Goal: Task Accomplishment & Management: Manage account settings

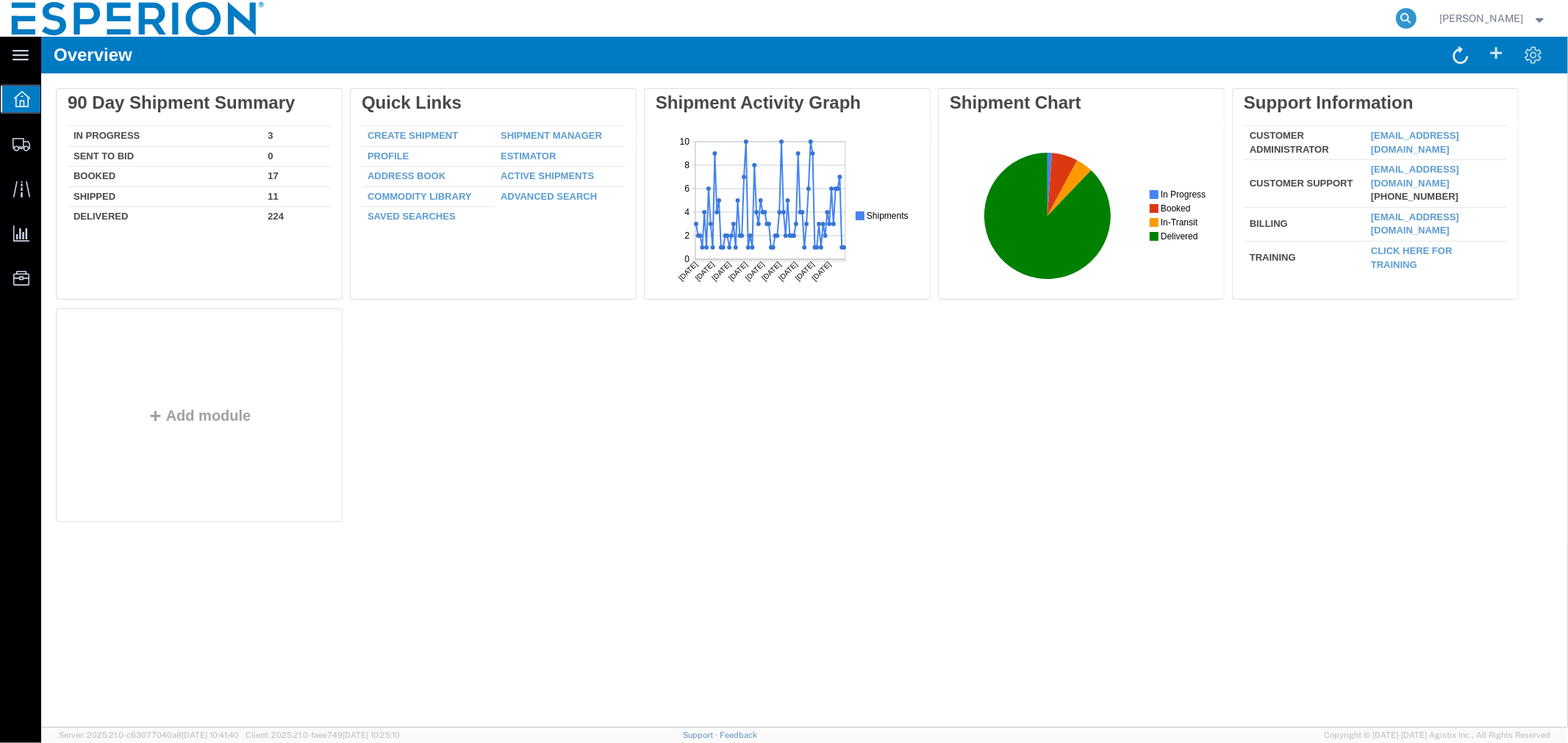
click at [1398, 21] on icon at bounding box center [1406, 19] width 21 height 21
click at [1355, 20] on input "search" at bounding box center [1172, 18] width 447 height 35
paste input "56970677"
type input "56970677"
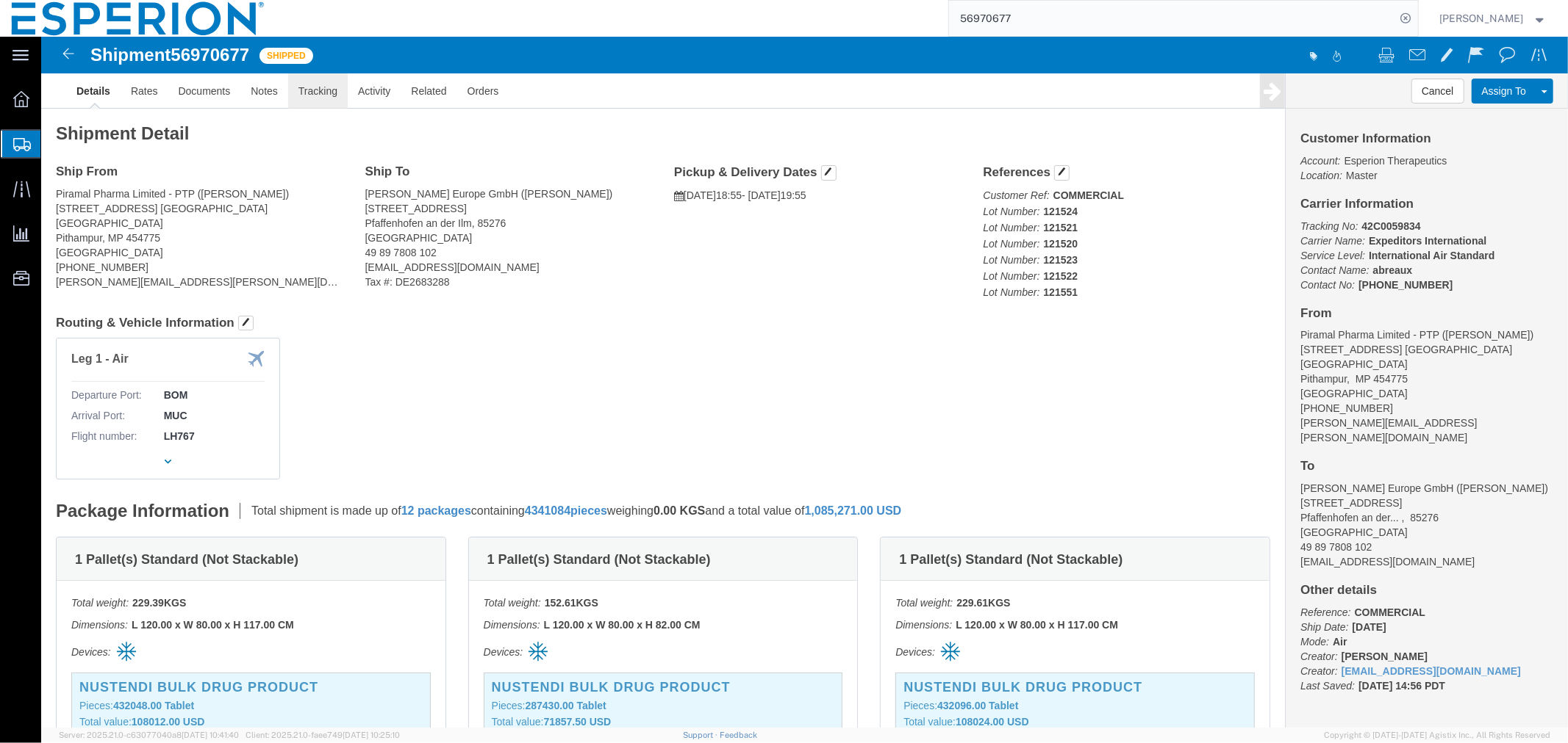
click link "Tracking"
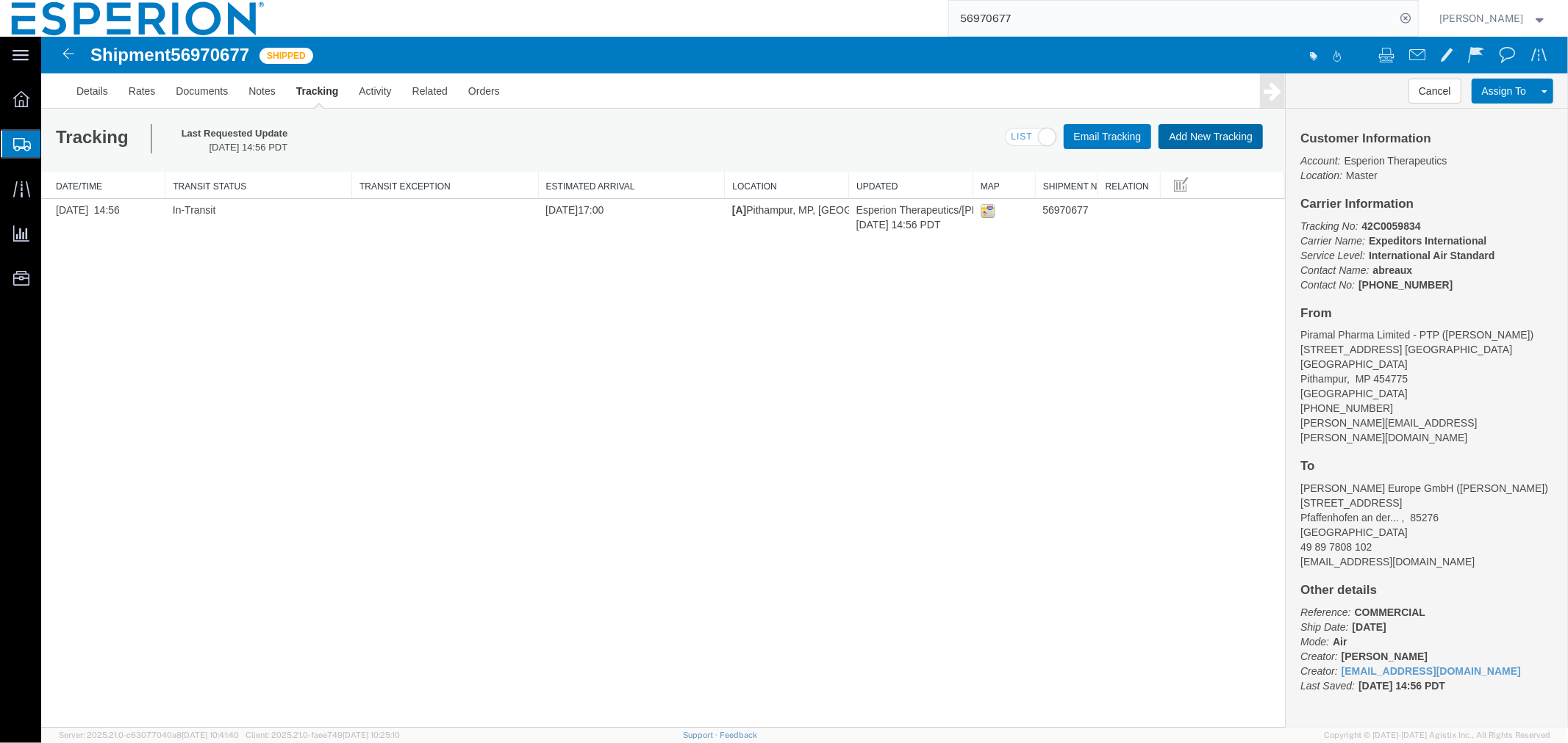
click at [1203, 143] on button "Add New Tracking" at bounding box center [1210, 136] width 104 height 25
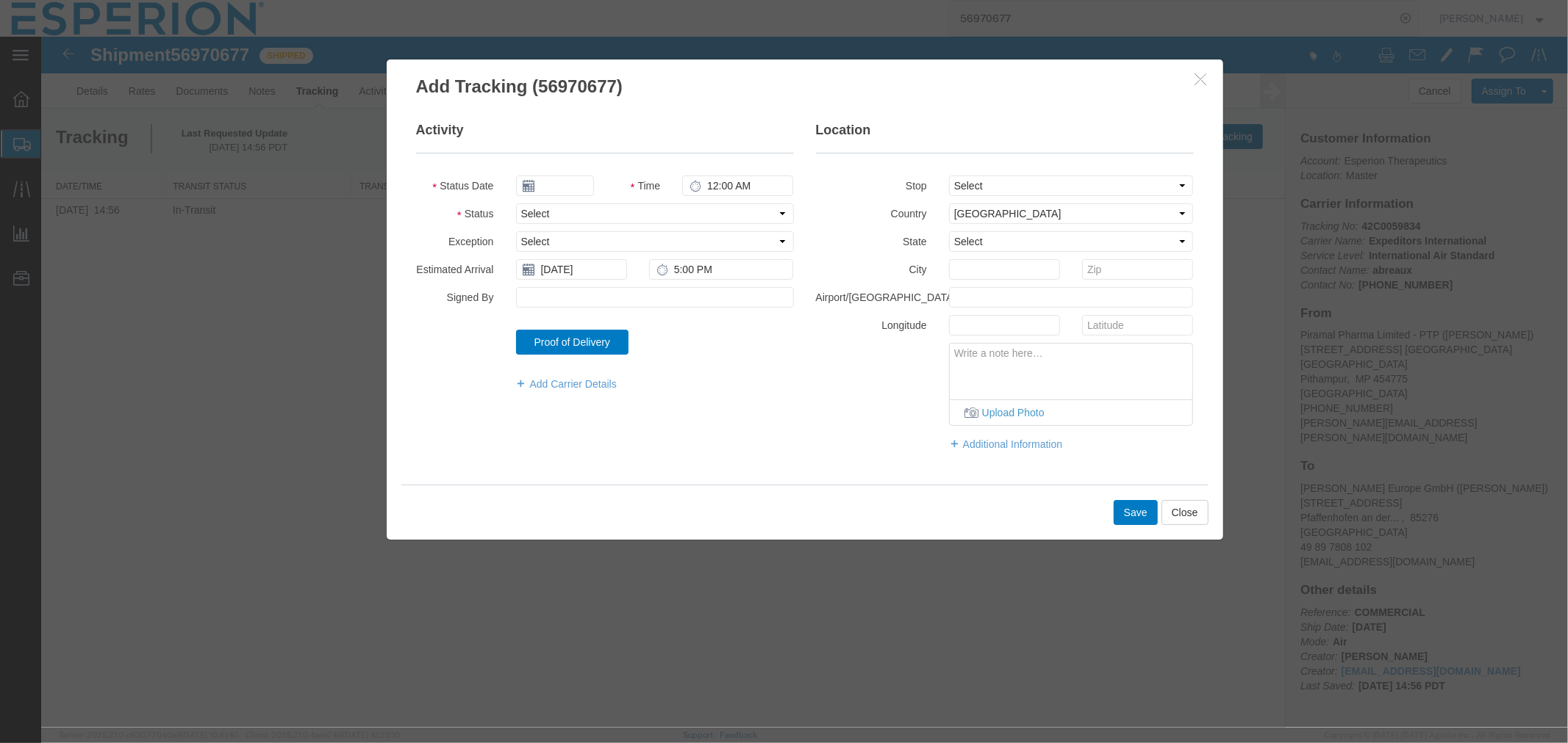
type input "[DATE]"
type input "9:00 AM"
click at [565, 185] on input "[DATE]" at bounding box center [554, 185] width 78 height 21
click at [639, 270] on td "10" at bounding box center [636, 277] width 22 height 22
type input "[DATE]"
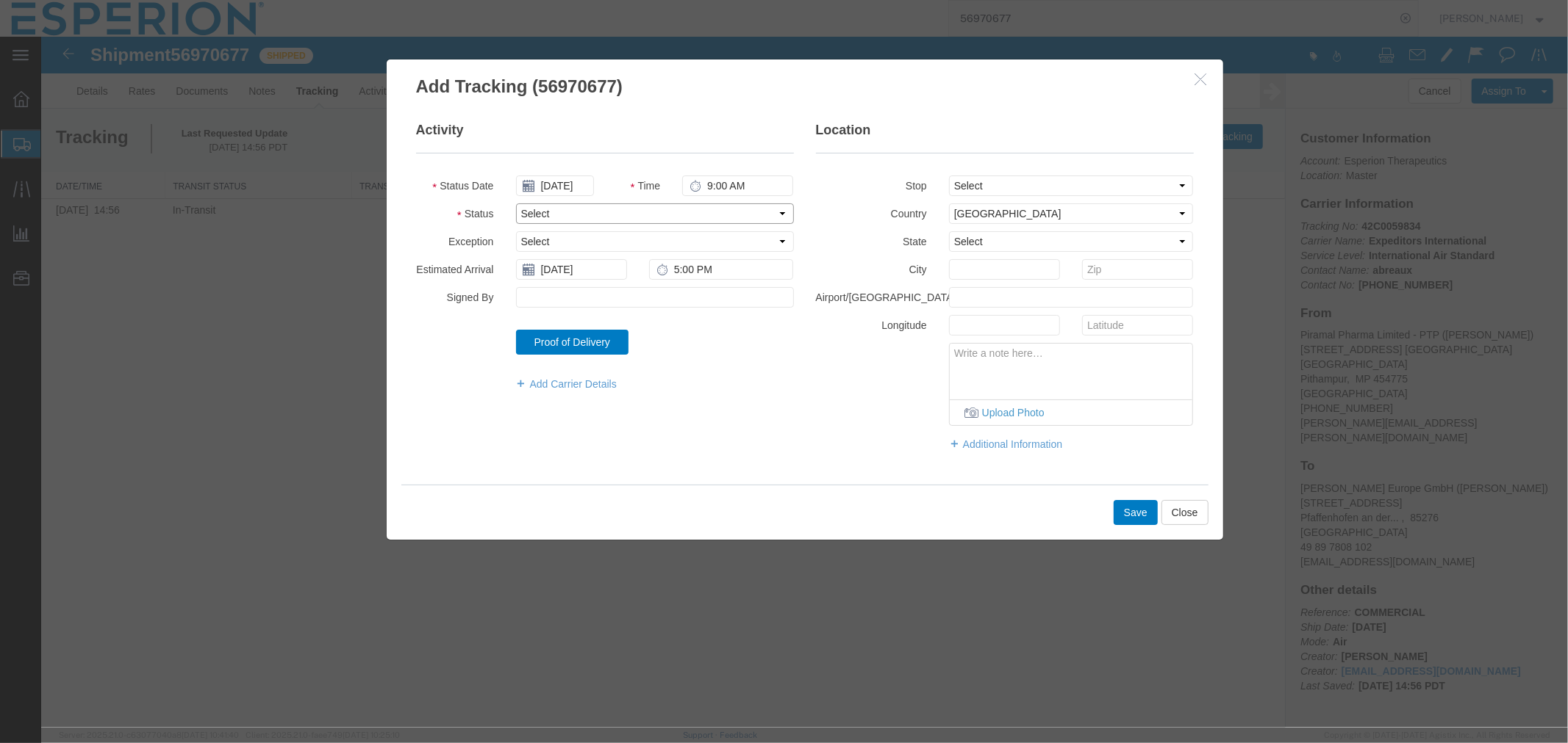
click at [669, 220] on select "Select Arrival Notice Available Arrival Notice Imported Arrive at Delivery Loca…" at bounding box center [654, 213] width 278 height 21
select select "DELIVRED"
click at [515, 203] on select "Select Arrival Notice Available Arrival Notice Imported Arrive at Delivery Loca…" at bounding box center [654, 213] width 278 height 21
click at [589, 295] on input "Signed By" at bounding box center [654, 297] width 278 height 21
type input "[PERSON_NAME]"
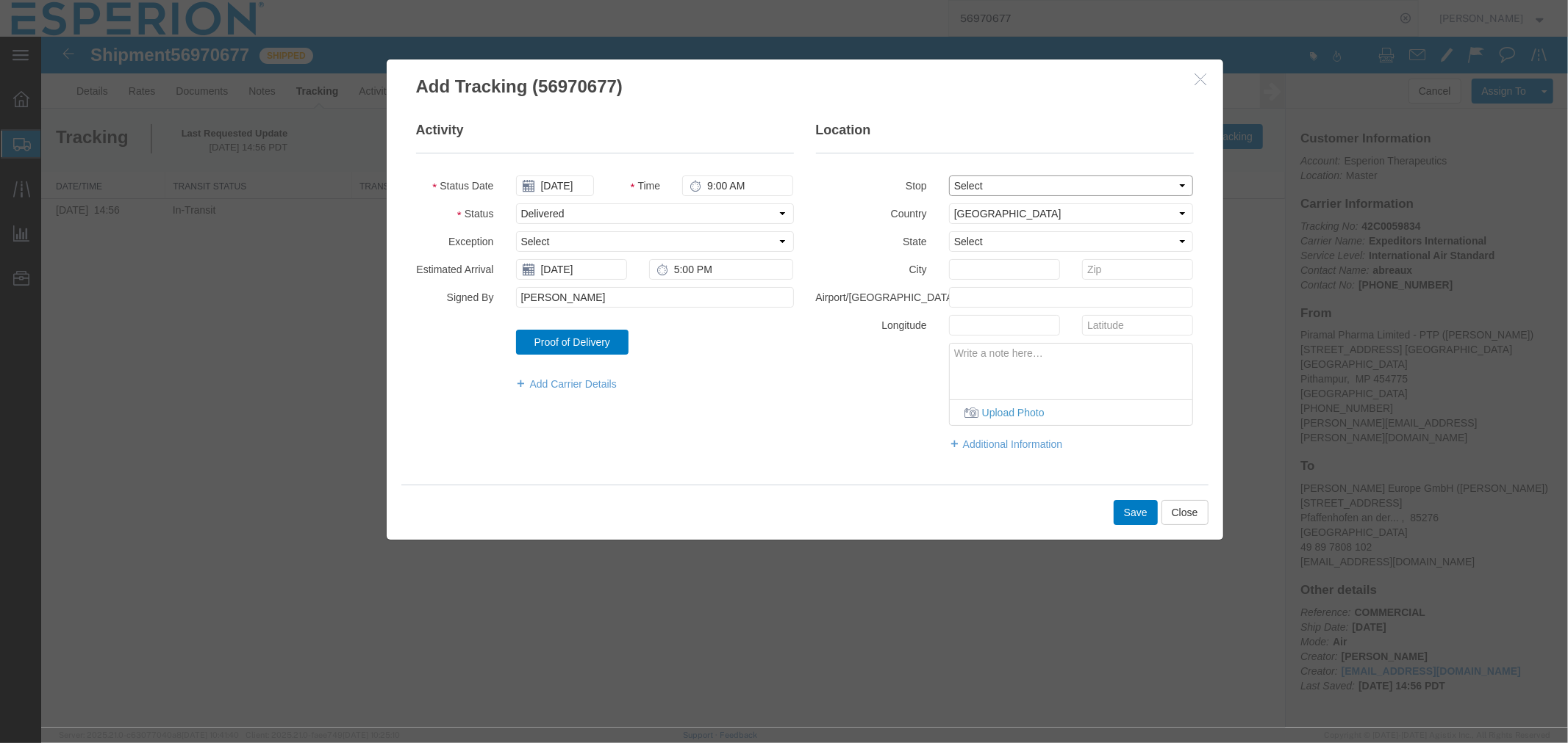
click at [1046, 186] on select "Select From: [STREET_ADDRESS] [GEOGRAPHIC_DATA], [GEOGRAPHIC_DATA], [GEOGRAPHIC…" at bounding box center [1070, 185] width 245 height 21
select select "{"pickupDeliveryInfoId": "123243930","pickupOrDelivery": "D","stopNum": "100","…"
click at [948, 175] on select "Select From: [STREET_ADDRESS] [GEOGRAPHIC_DATA], [GEOGRAPHIC_DATA], [GEOGRAPHIC…" at bounding box center [1070, 185] width 245 height 21
select select "DE"
type input "Pfaffenhofen an der Ilm"
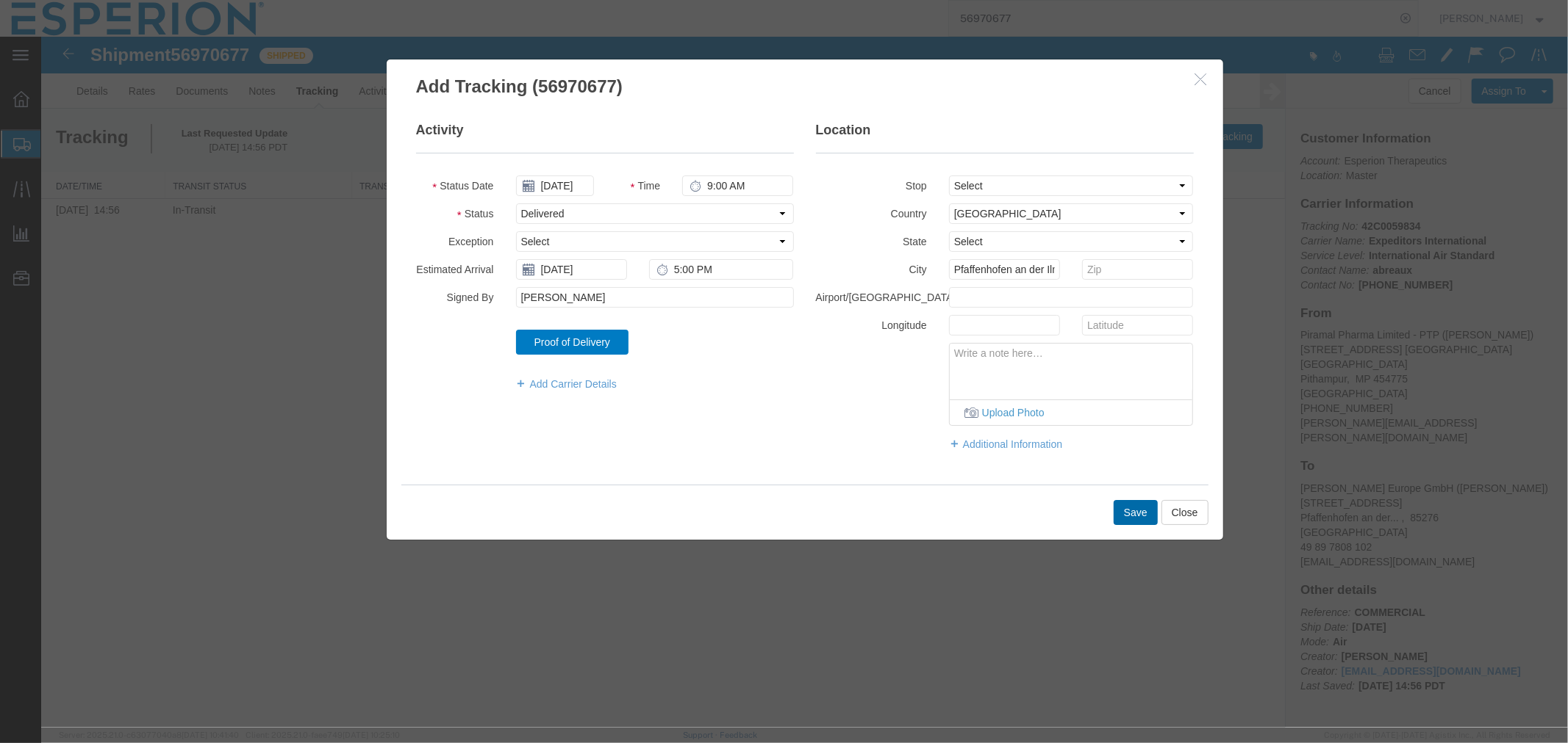
click at [1128, 513] on button "Save" at bounding box center [1135, 512] width 44 height 25
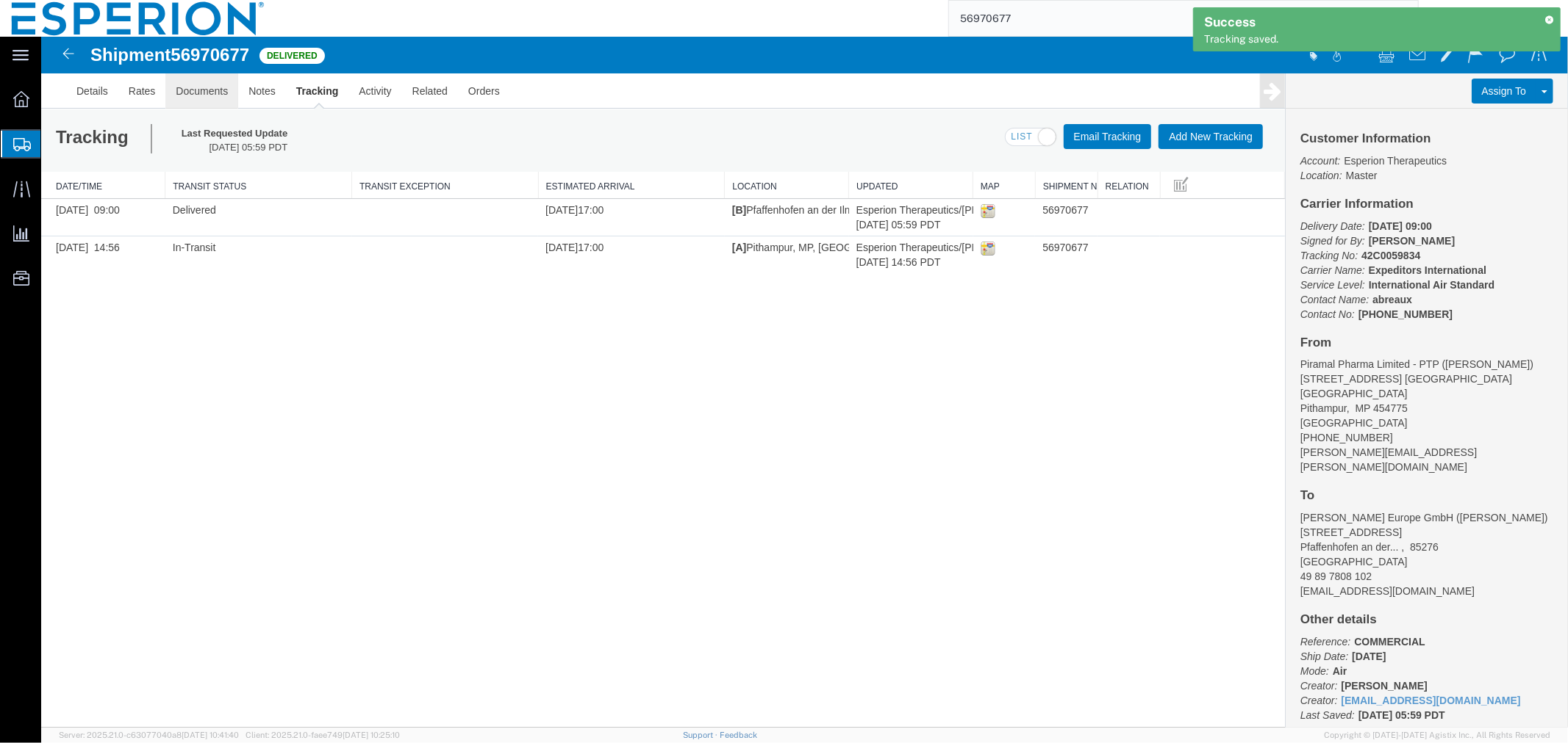
click at [221, 88] on link "Documents" at bounding box center [201, 90] width 73 height 35
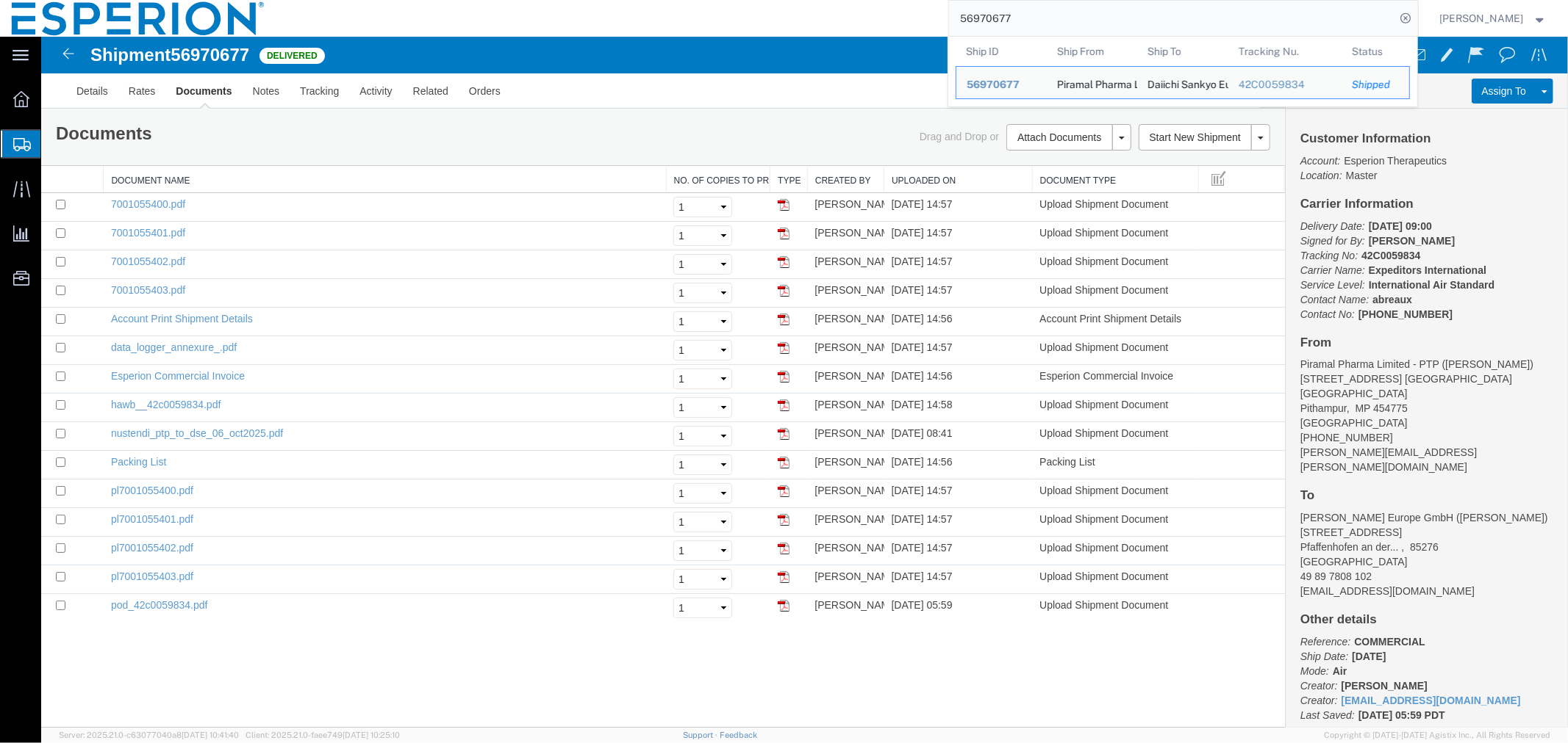
drag, startPoint x: 1094, startPoint y: 21, endPoint x: 869, endPoint y: 19, distance: 225.0
click at [869, 19] on div "56970677 Ship ID Ship From Ship To Tracking Nu. Status Ship ID 56970677 Ship Fr…" at bounding box center [847, 18] width 1141 height 36
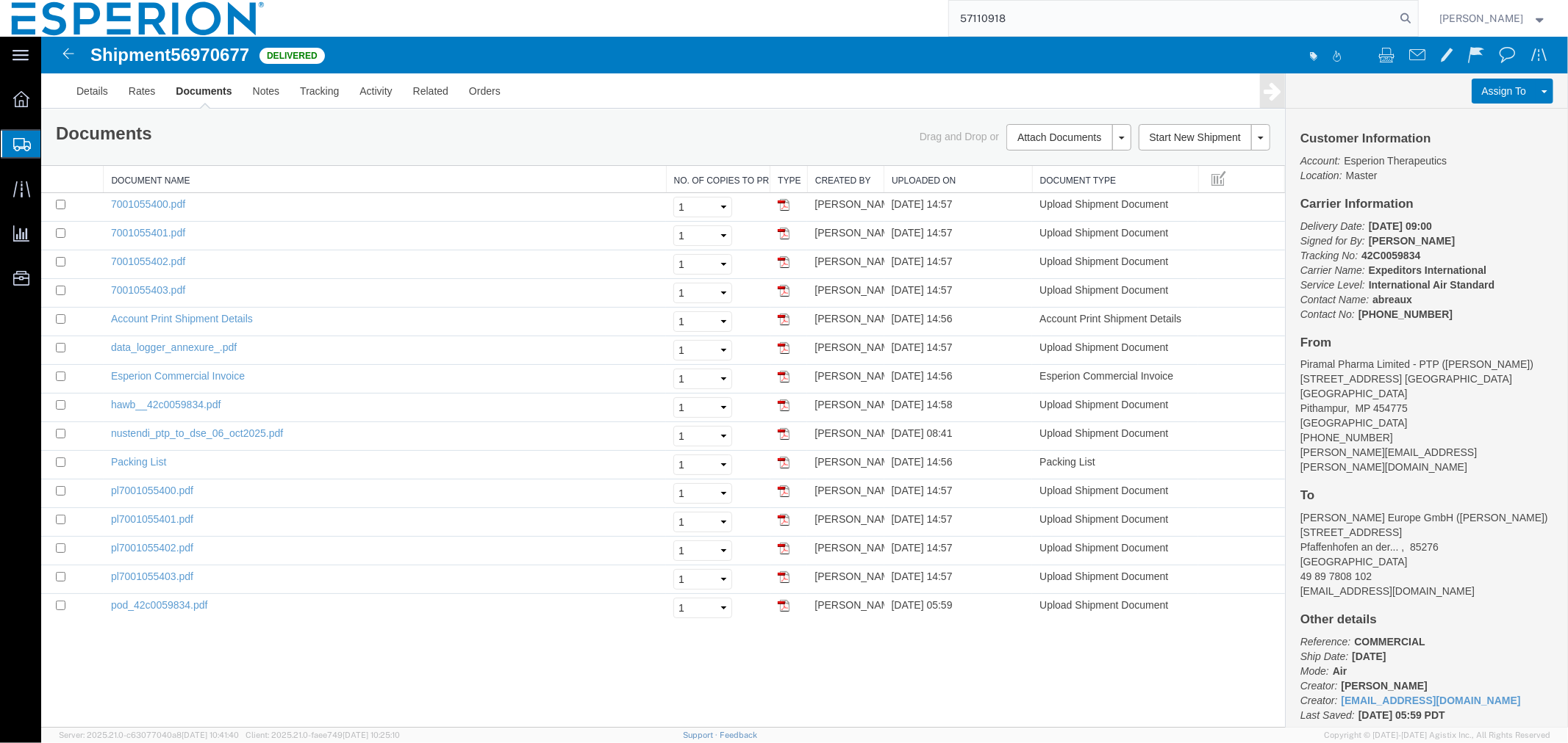
type input "57110918"
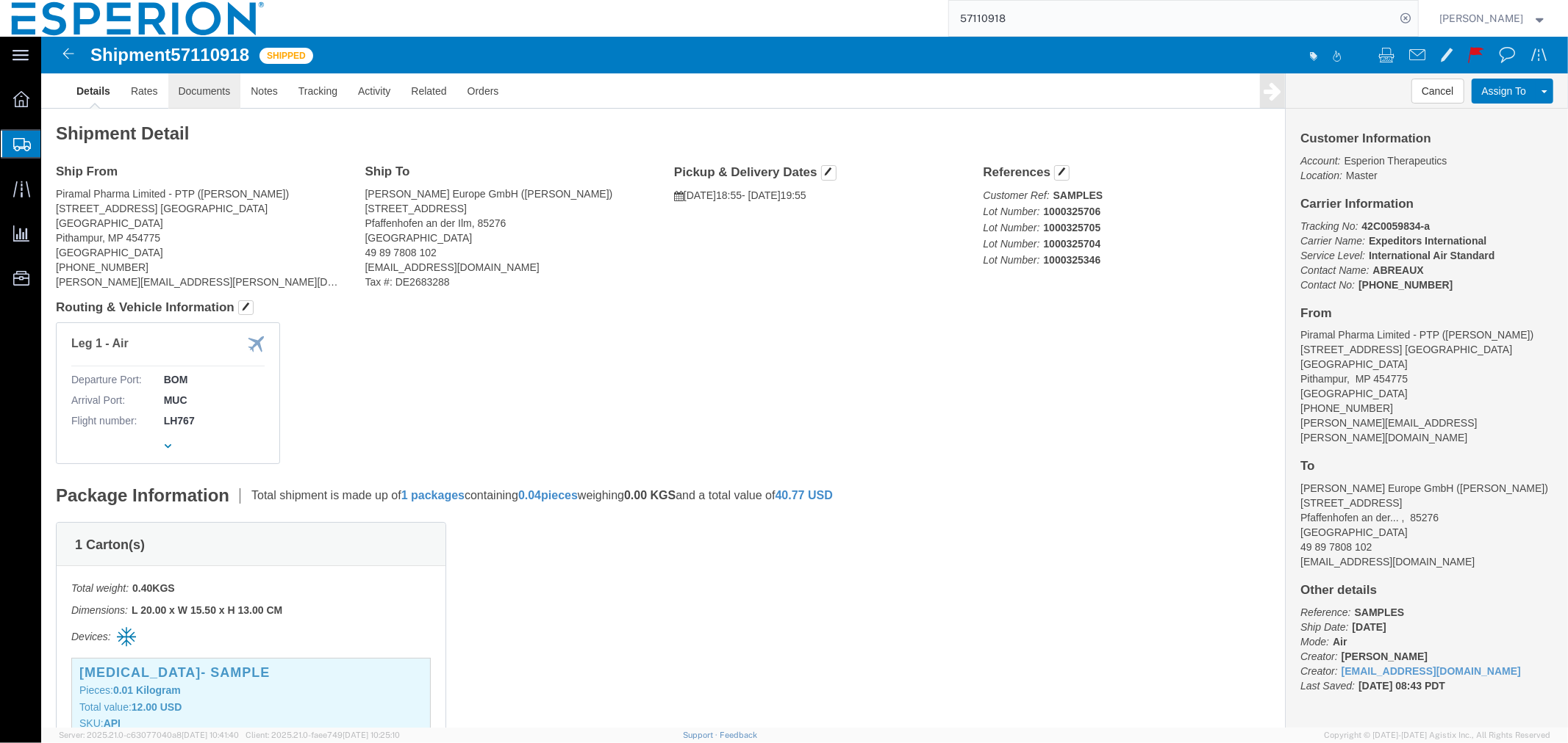
click link "Documents"
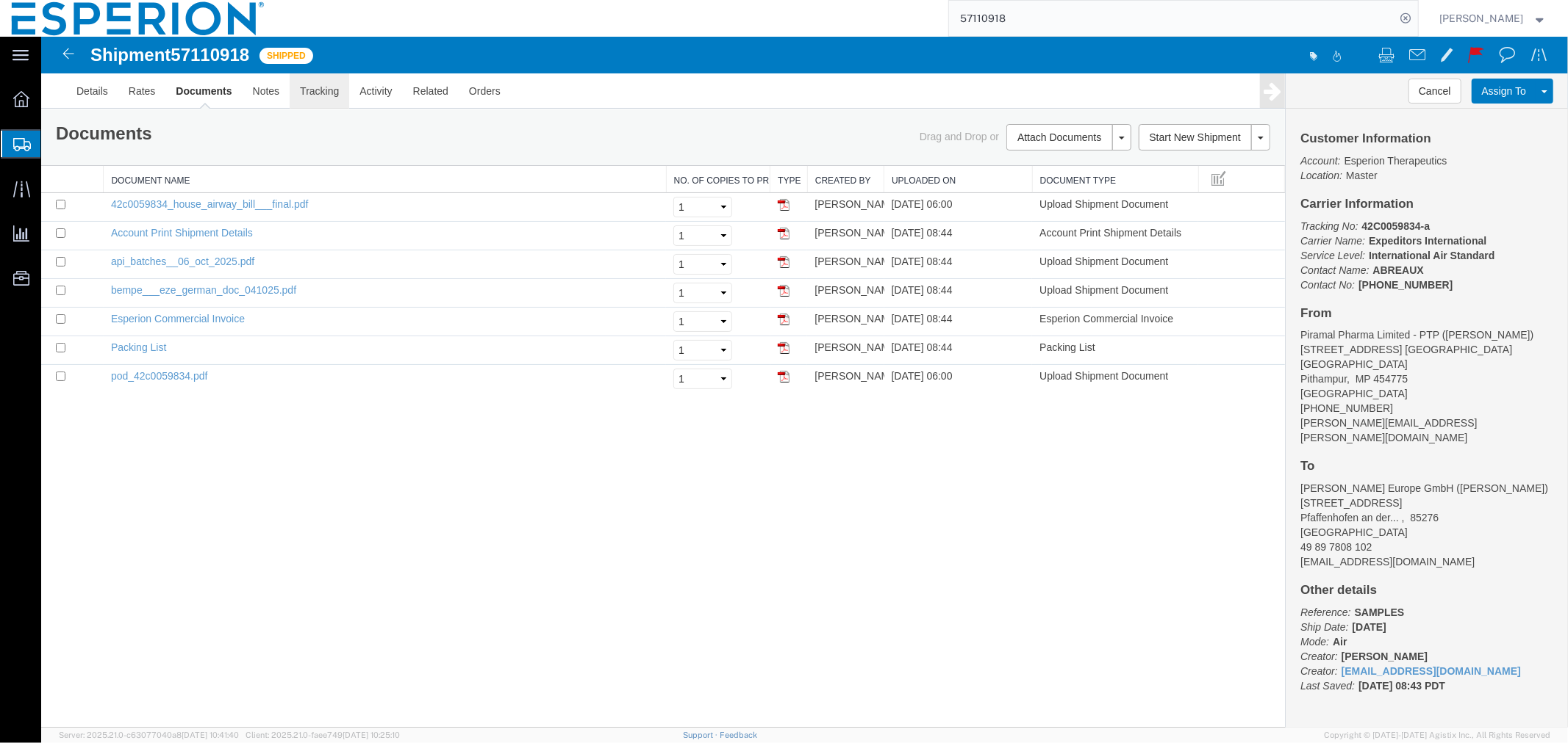
click at [317, 89] on link "Tracking" at bounding box center [318, 90] width 59 height 35
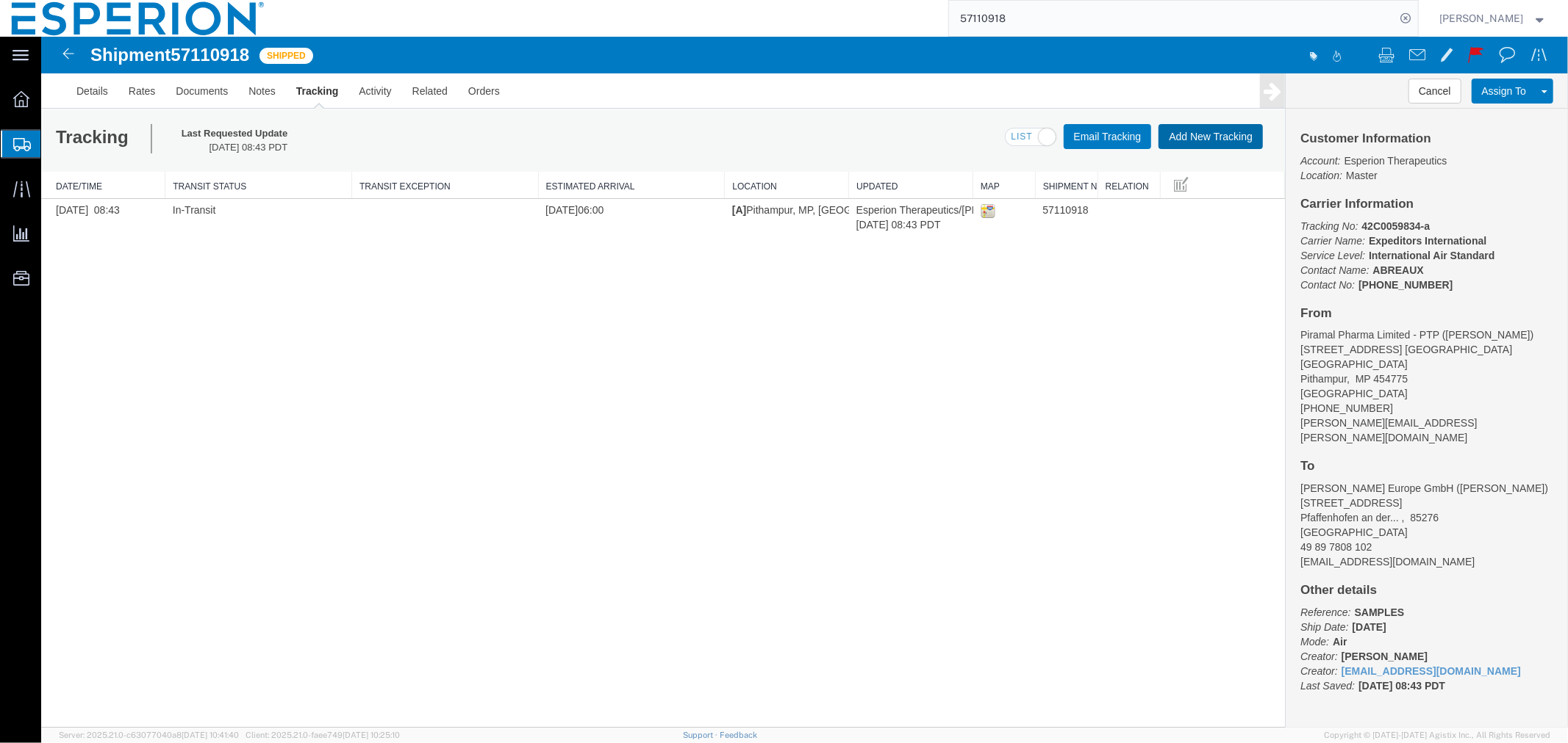
click at [1187, 128] on button "Add New Tracking" at bounding box center [1210, 136] width 104 height 25
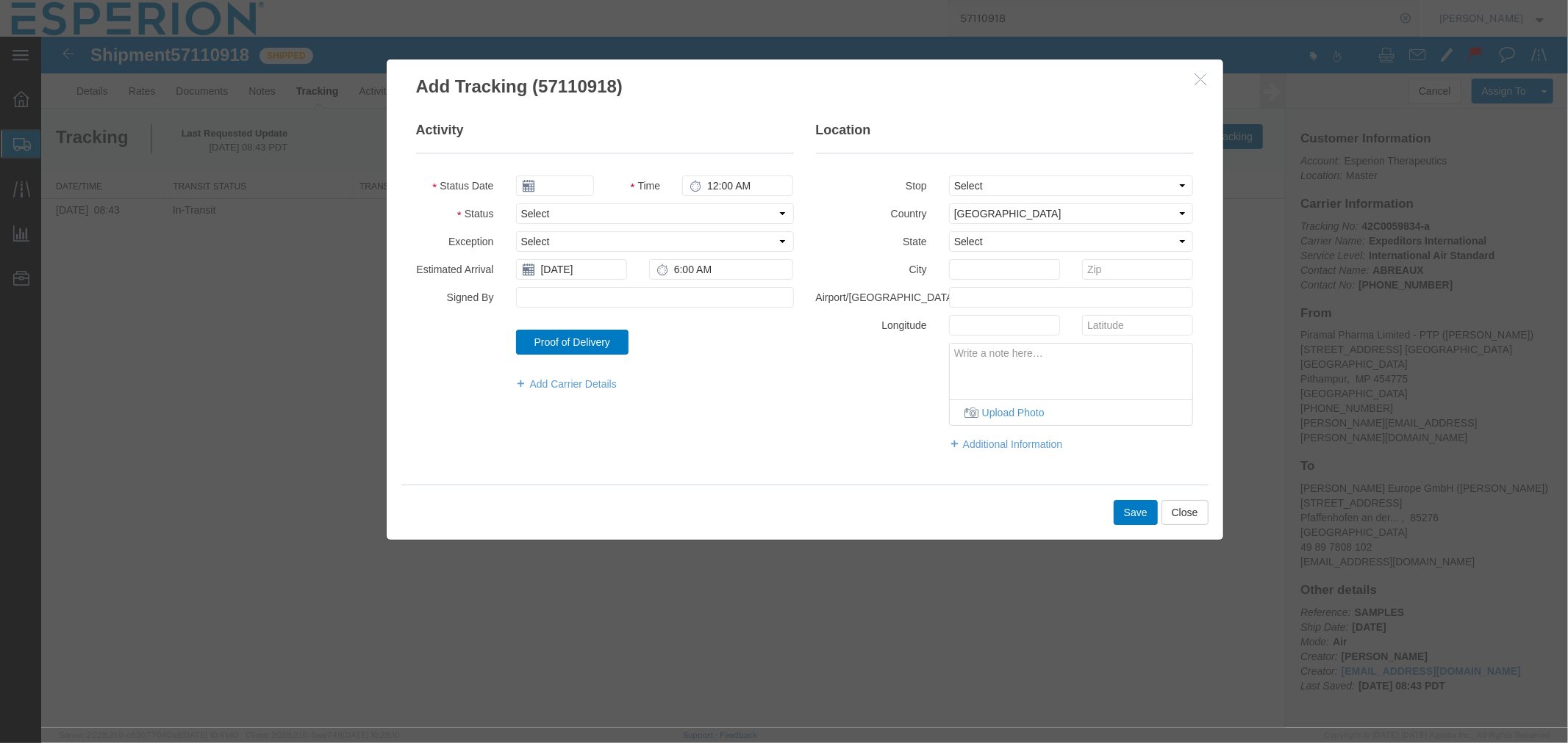
type input "[DATE]"
type input "10:00 AM"
click at [558, 185] on input "[DATE]" at bounding box center [554, 185] width 78 height 21
click at [635, 272] on td "10" at bounding box center [636, 277] width 22 height 22
type input "[DATE]"
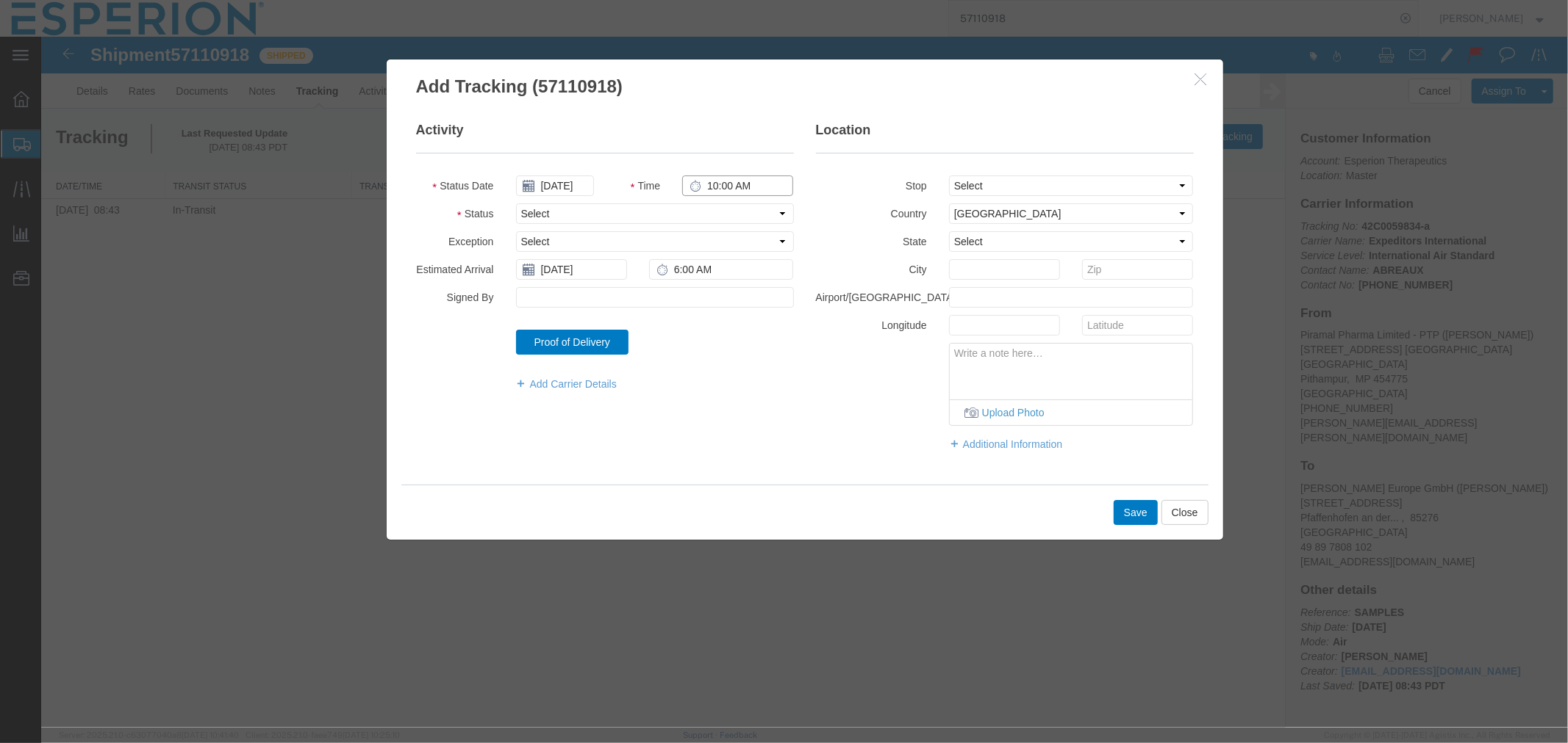
click at [709, 190] on input "10:00 AM" at bounding box center [736, 185] width 111 height 21
type input "9:00 AM"
click at [610, 212] on select "Select Arrival Notice Available Arrival Notice Imported Arrive at Delivery Loca…" at bounding box center [654, 213] width 278 height 21
select select "DELIVRED"
click at [515, 203] on select "Select Arrival Notice Available Arrival Notice Imported Arrive at Delivery Loca…" at bounding box center [654, 213] width 278 height 21
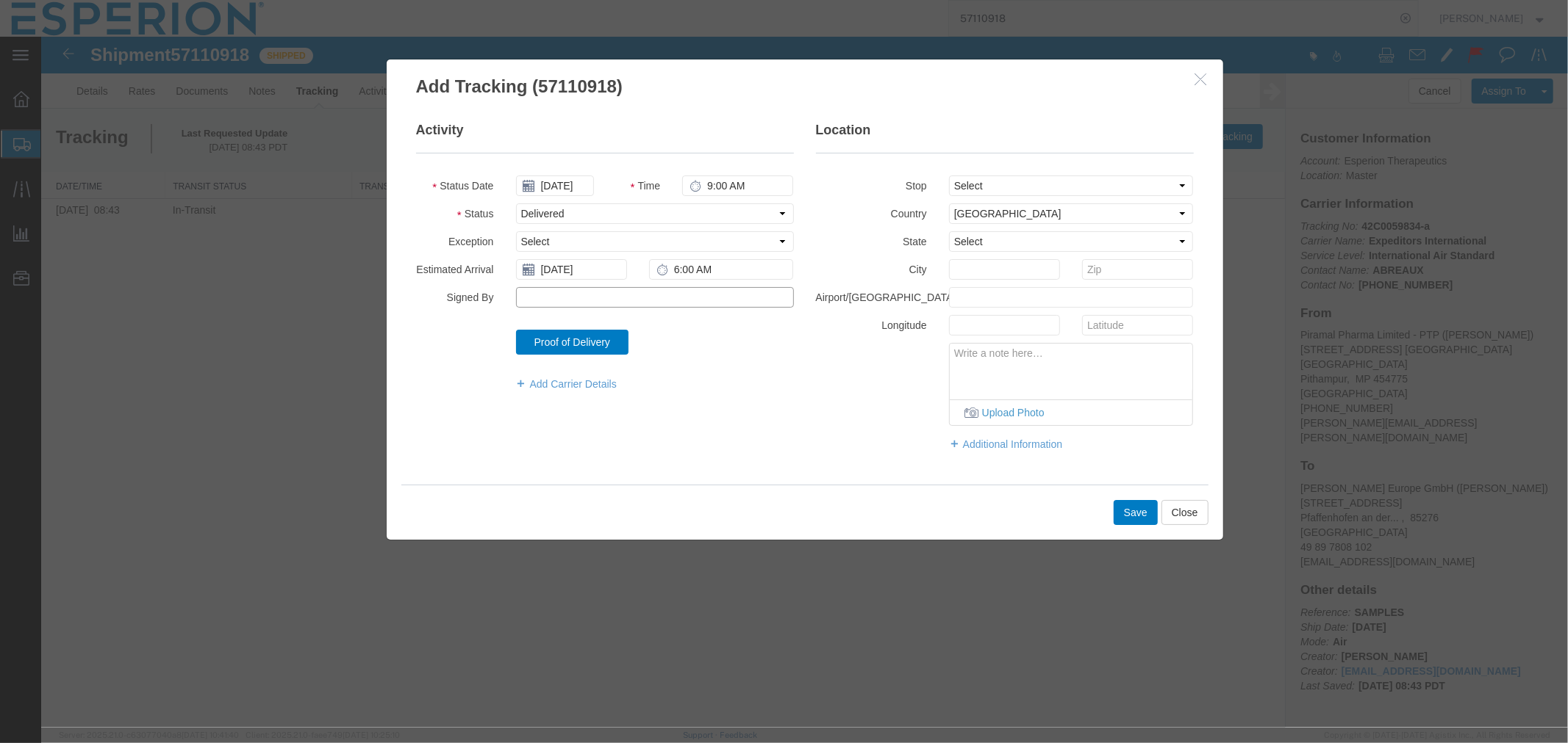
click at [535, 291] on input "Signed By" at bounding box center [654, 297] width 278 height 21
type input "[PERSON_NAME]"
click at [981, 179] on select "Select From: [STREET_ADDRESS] [GEOGRAPHIC_DATA], [GEOGRAPHIC_DATA], [GEOGRAPHIC…" at bounding box center [1070, 185] width 245 height 21
select select "{"pickupDeliveryInfoId": "123528867","pickupOrDelivery": "D","stopNum": "100","…"
click at [948, 175] on select "Select From: [STREET_ADDRESS] [GEOGRAPHIC_DATA], [GEOGRAPHIC_DATA], [GEOGRAPHIC…" at bounding box center [1070, 185] width 245 height 21
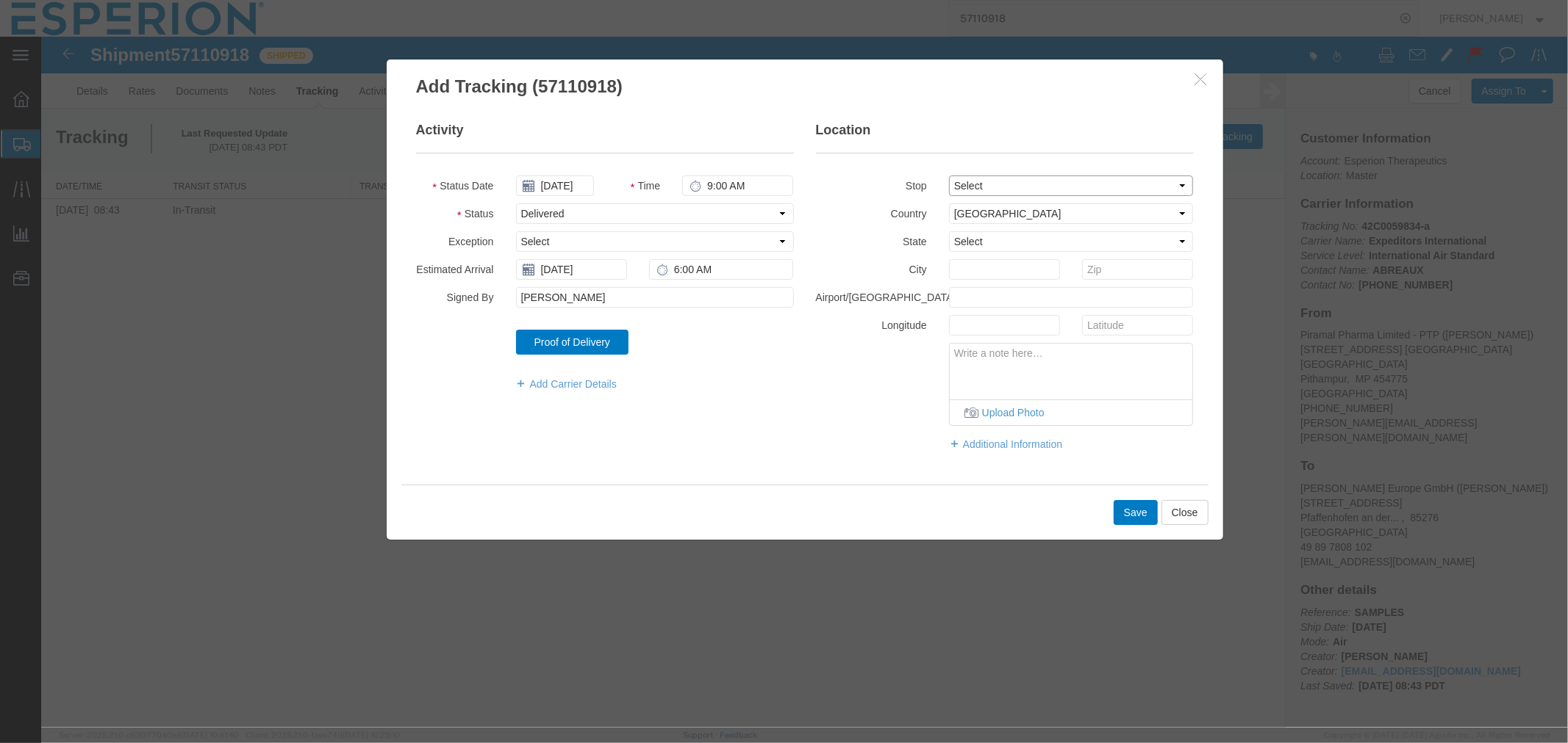
select select "DE"
type input "Pfaffenhofen an der Ilm"
click at [1134, 512] on button "Save" at bounding box center [1135, 512] width 44 height 25
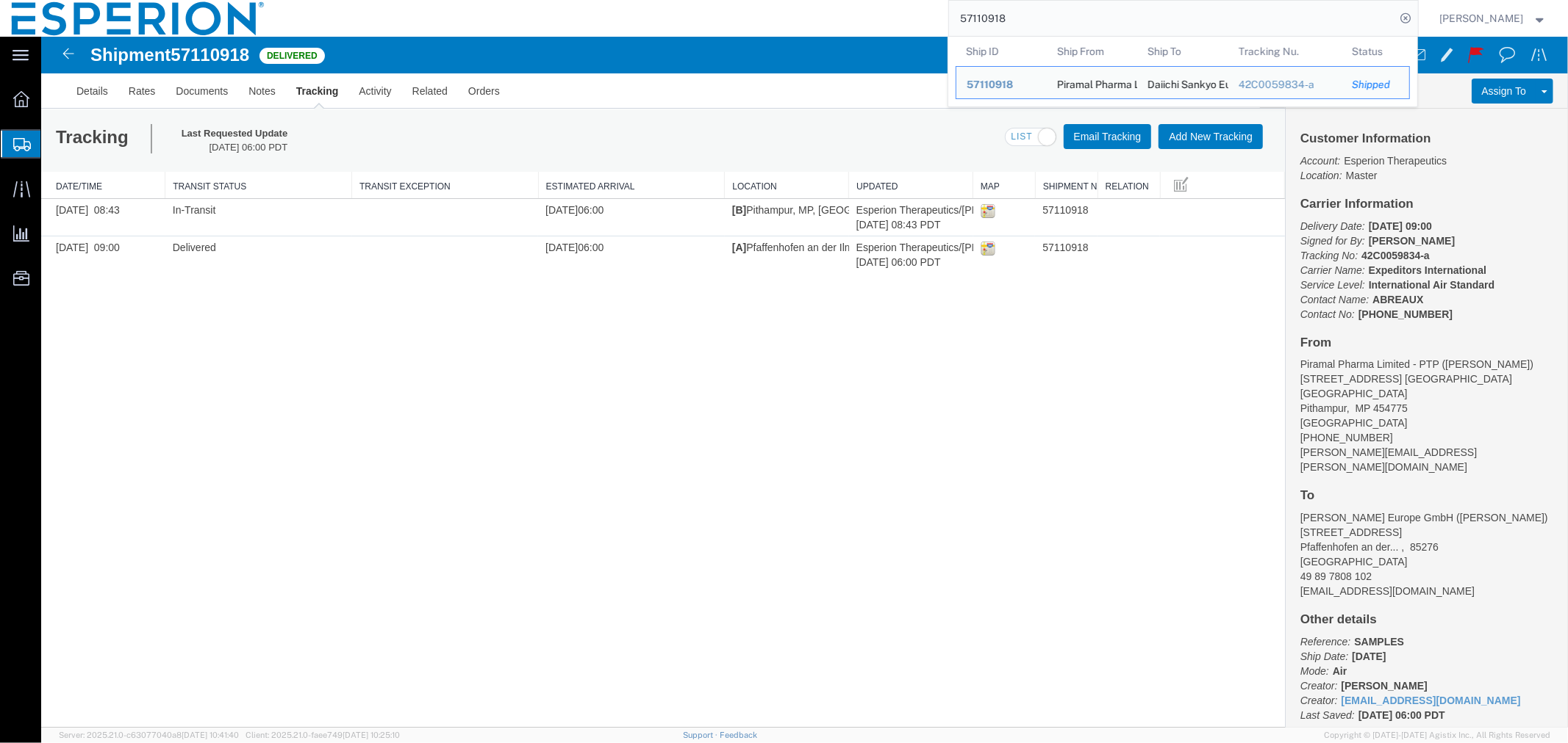
drag, startPoint x: 1059, startPoint y: 26, endPoint x: 871, endPoint y: 13, distance: 188.4
click at [871, 13] on div "57110918 Ship ID Ship From Ship To Tracking Nu. Status Ship ID 57110918 Ship Fr…" at bounding box center [847, 18] width 1141 height 36
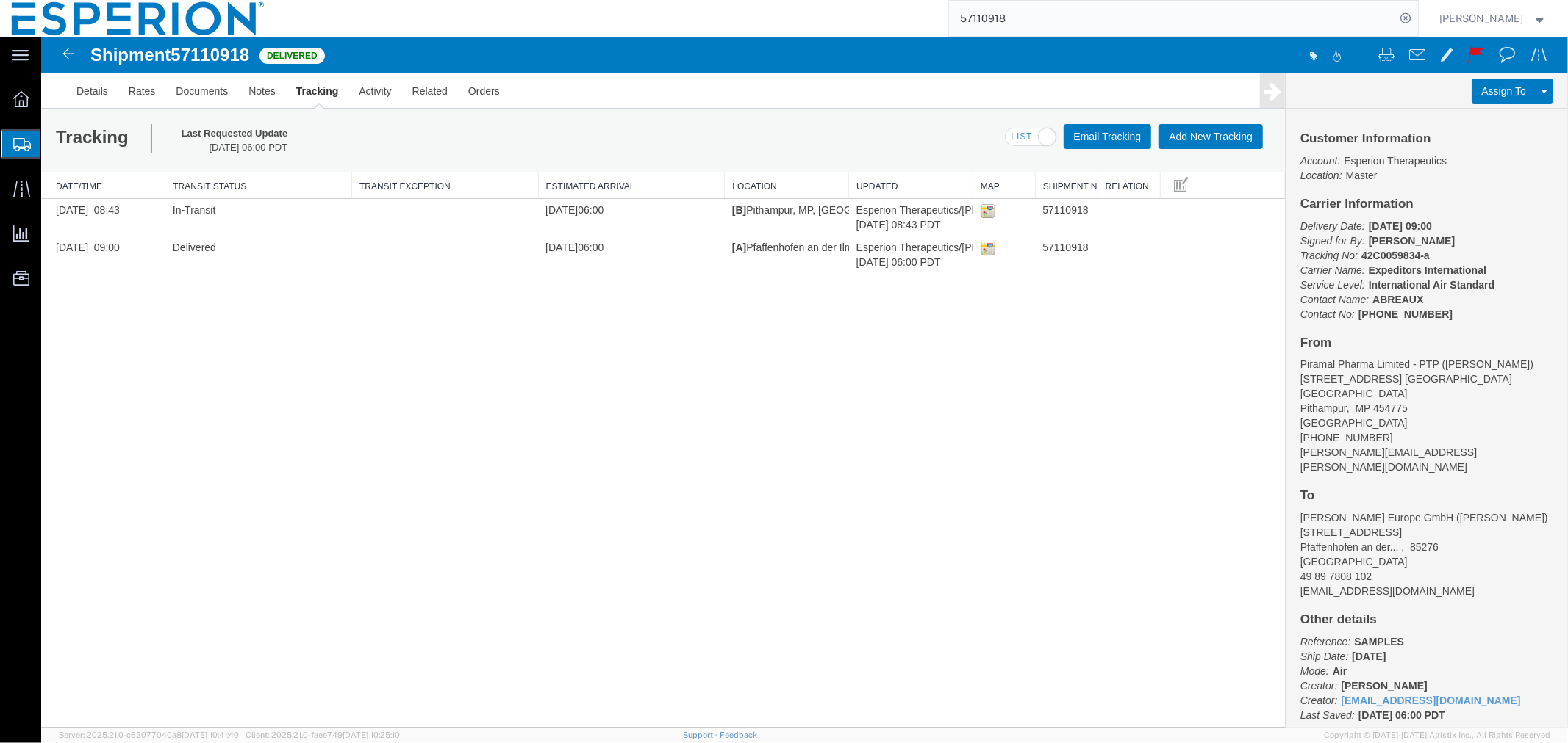
paste input "6970677"
type input "56970677"
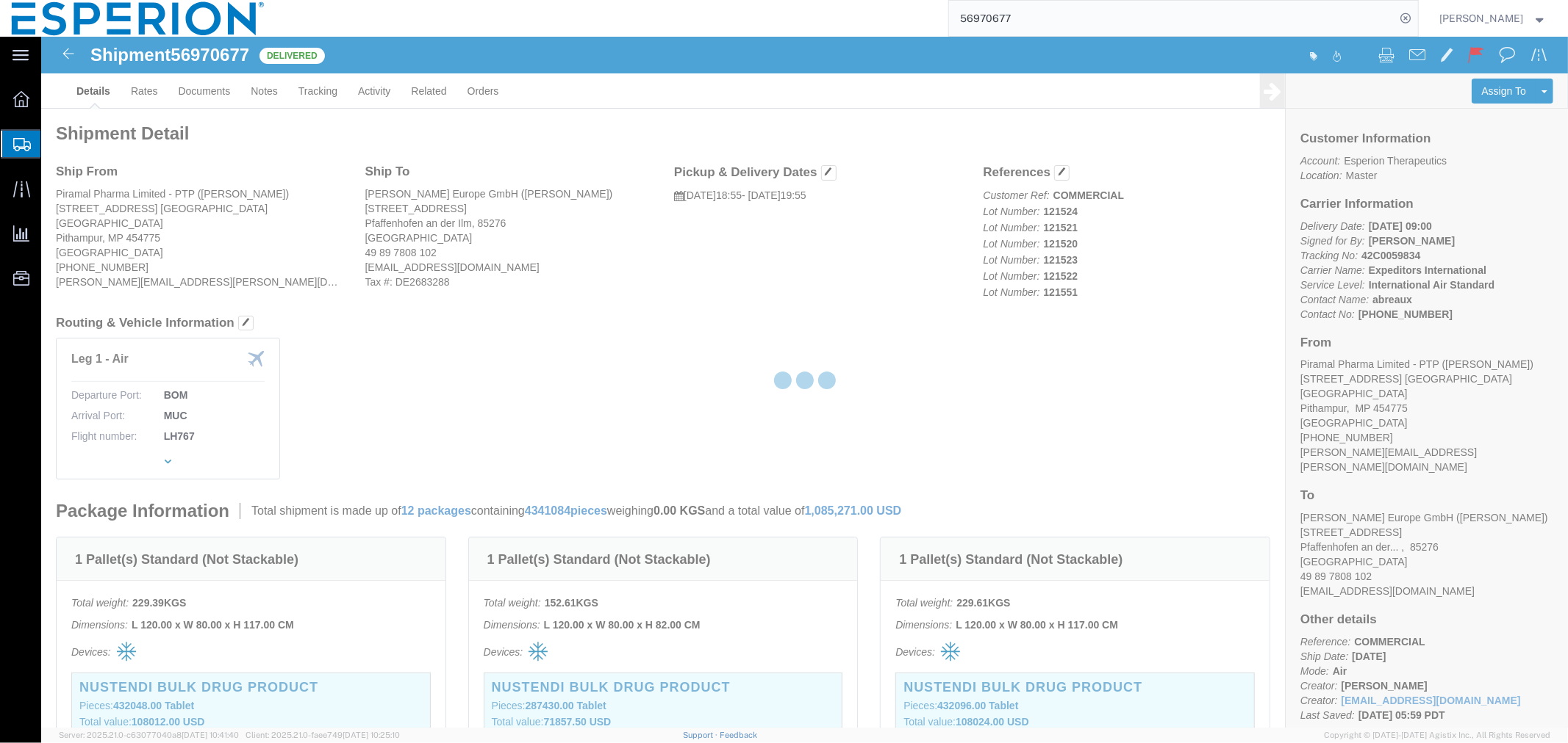
drag, startPoint x: 170, startPoint y: 56, endPoint x: 210, endPoint y: 94, distance: 55.2
click at [210, 94] on div at bounding box center [804, 382] width 1526 height 691
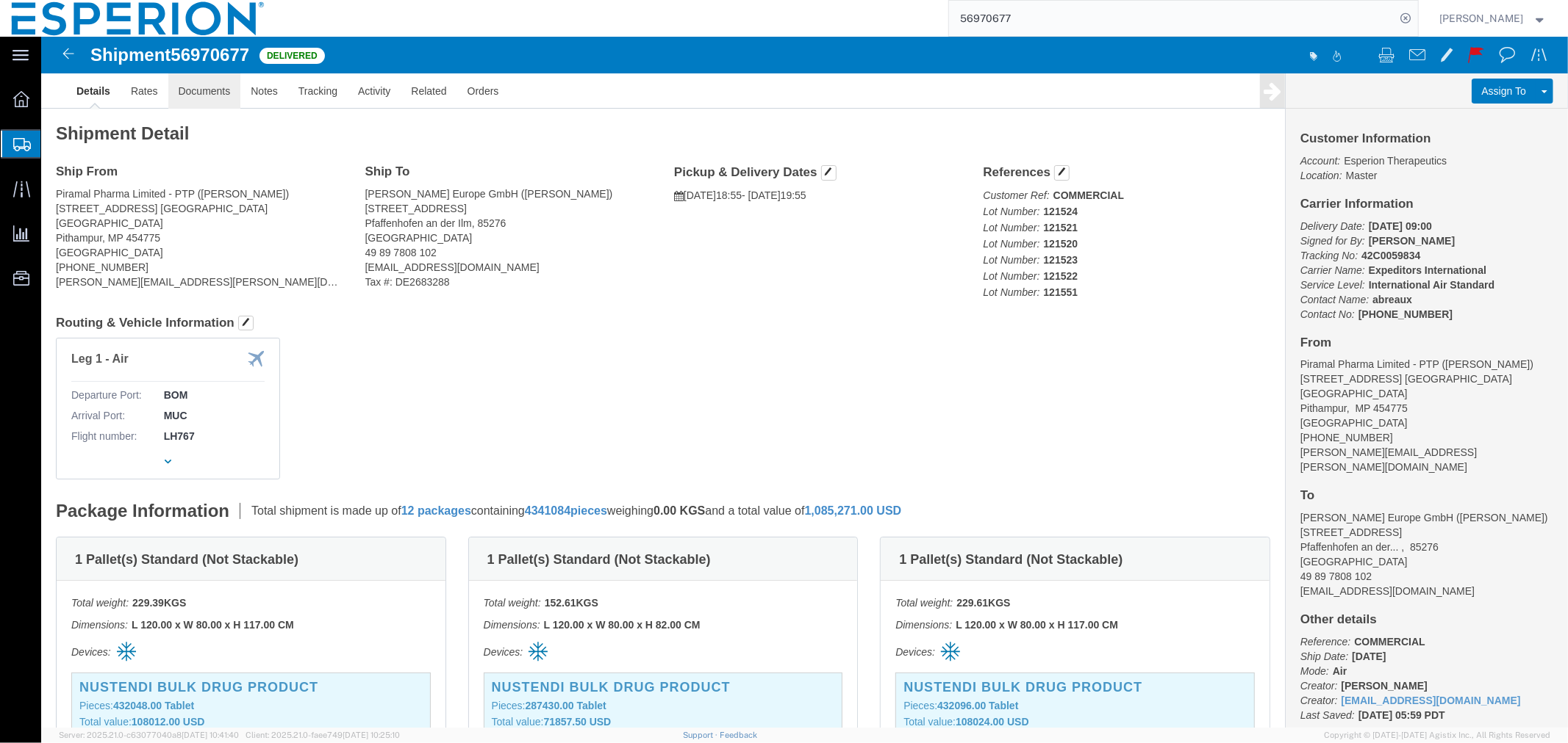
click link "Documents"
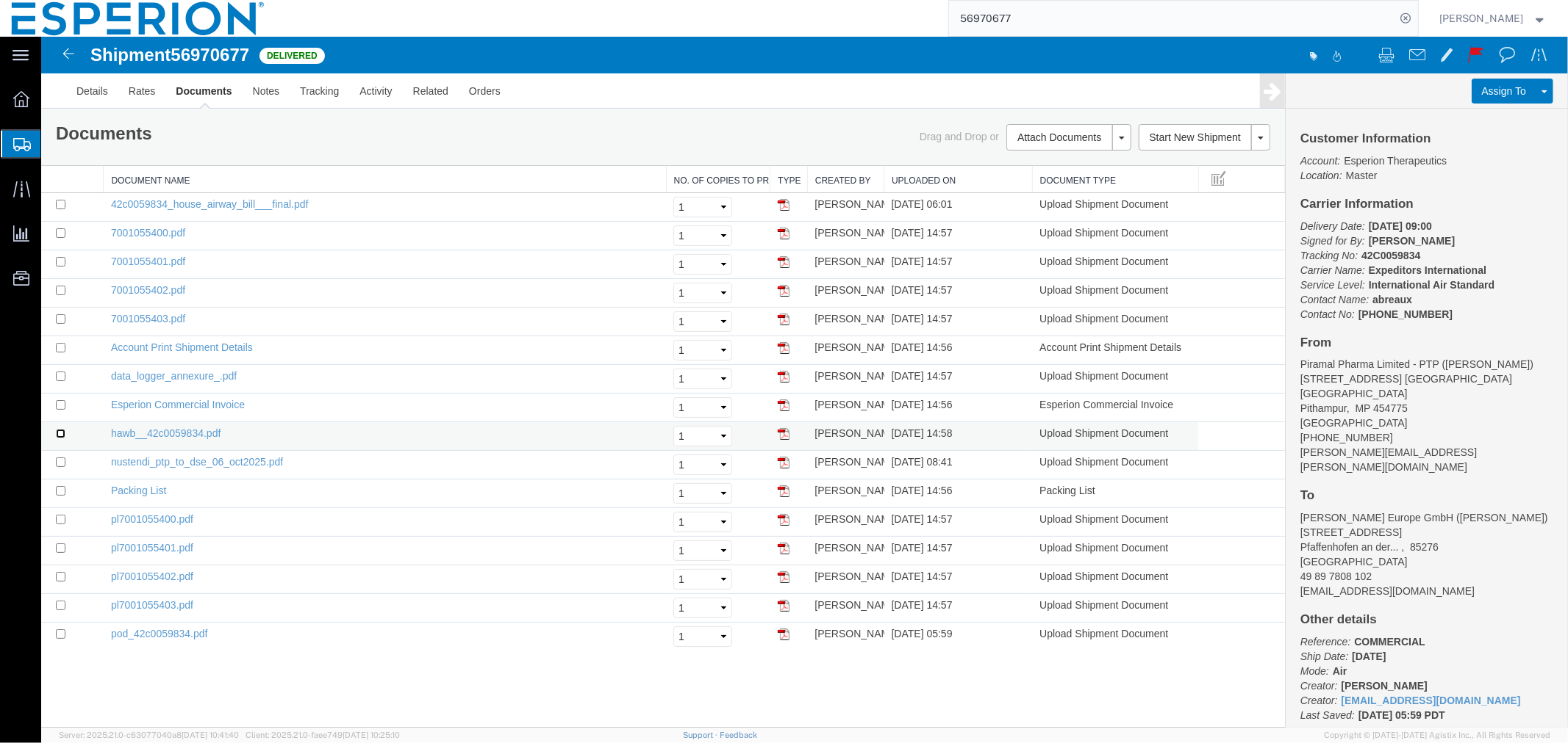
click at [59, 430] on input "checkbox" at bounding box center [59, 432] width 10 height 10
checkbox input "true"
click at [1052, 201] on link "Remove Documents" at bounding box center [1065, 206] width 128 height 22
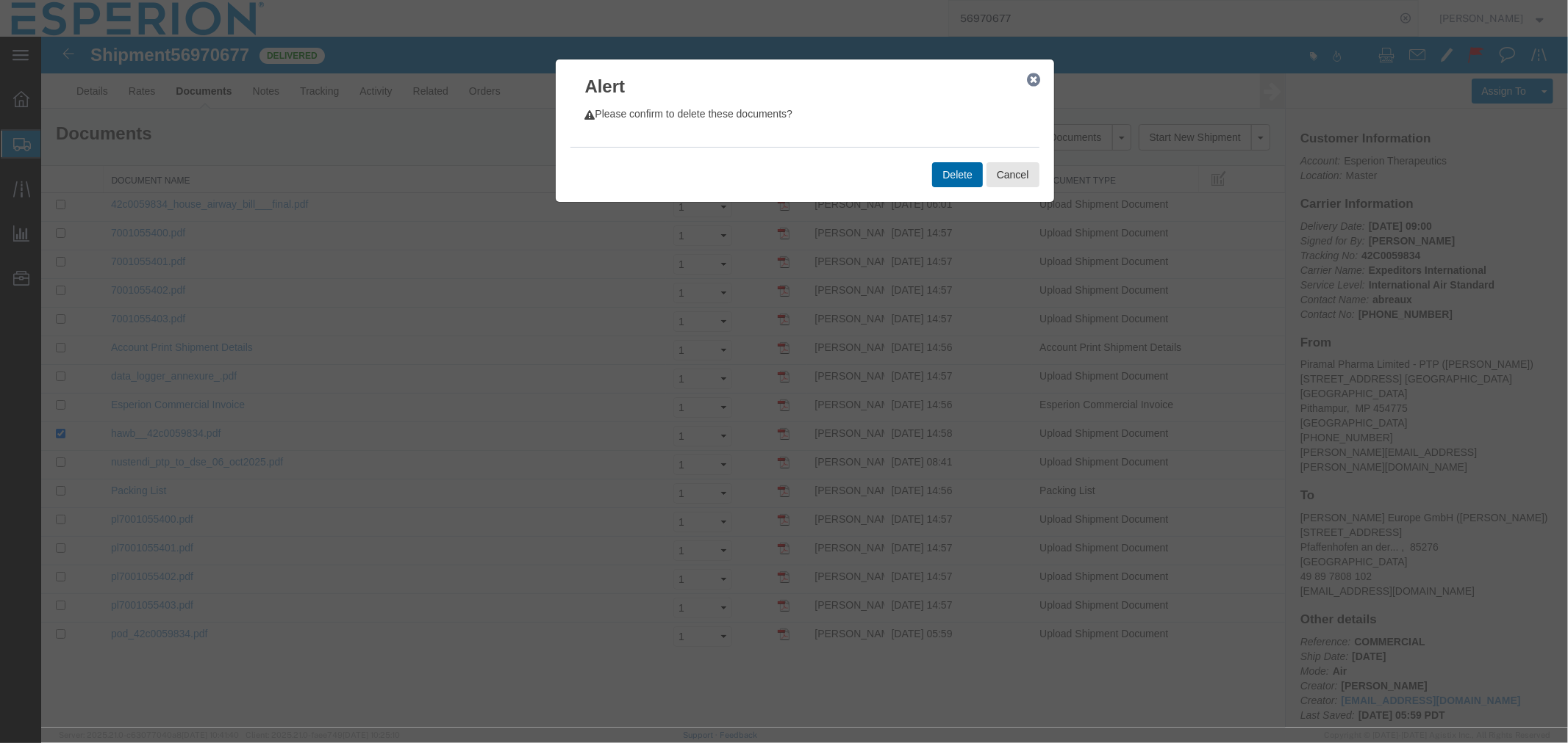
click at [949, 181] on button "Delete" at bounding box center [955, 174] width 50 height 25
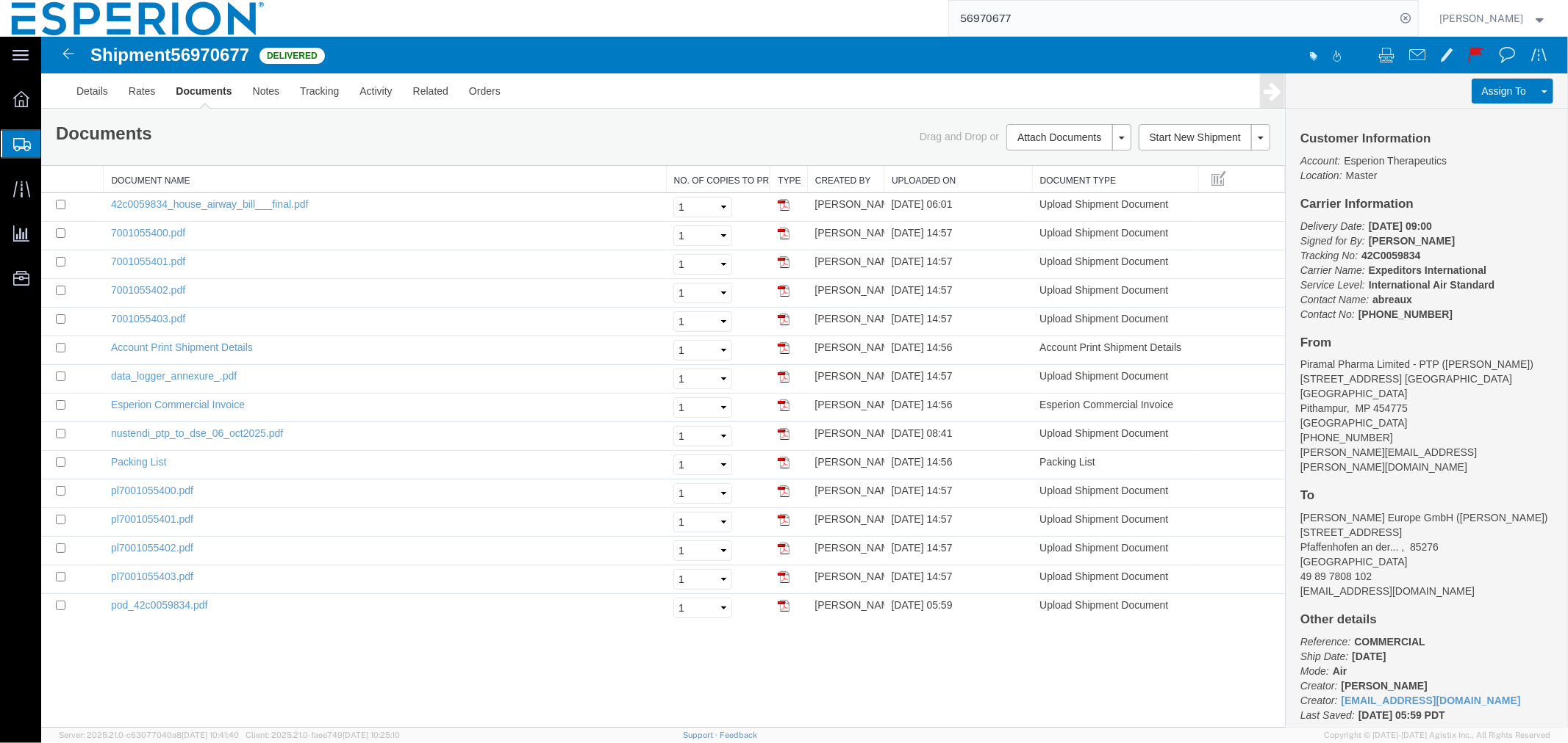
click at [357, 664] on div "Shipment 56970677 15 of 15 Delivered Details Rates Documents Notes Tracking Act…" at bounding box center [803, 381] width 1526 height 691
